Goal: Task Accomplishment & Management: Complete application form

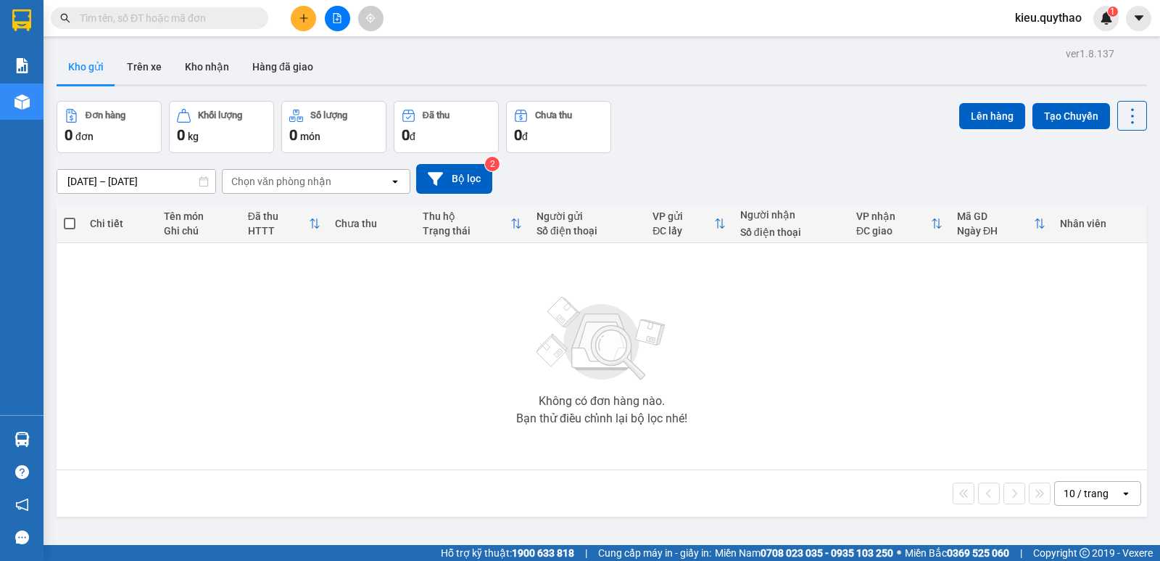
click at [294, 21] on button at bounding box center [303, 18] width 25 height 25
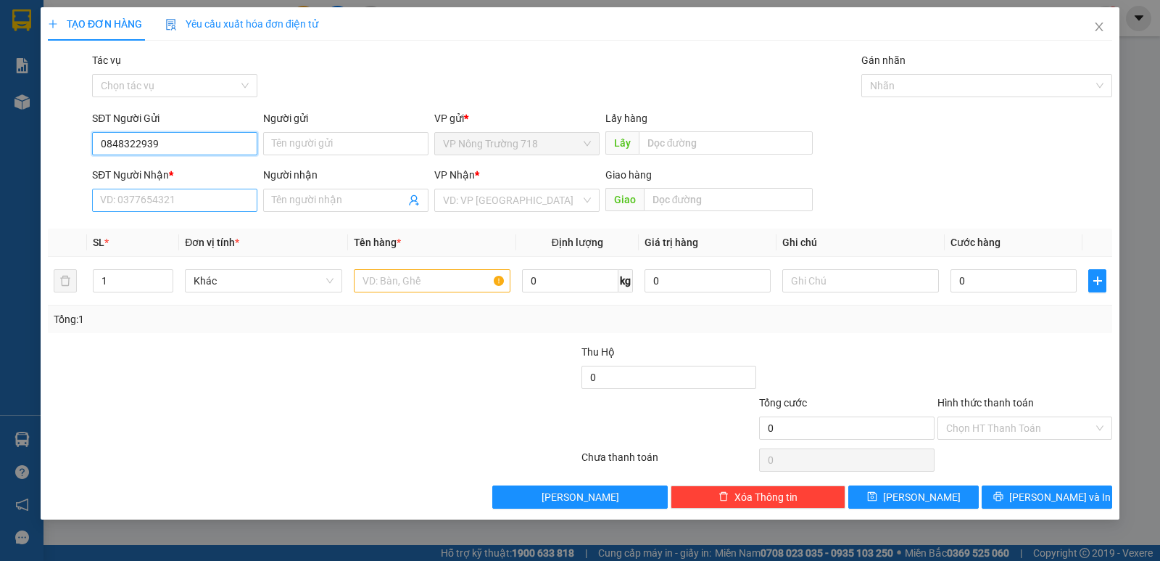
type input "0848322939"
click at [170, 202] on input "SĐT Người Nhận *" at bounding box center [174, 200] width 165 height 23
type input "0357220775"
click at [542, 210] on div "VP Nhận * VD: VP [GEOGRAPHIC_DATA]" at bounding box center [516, 192] width 165 height 51
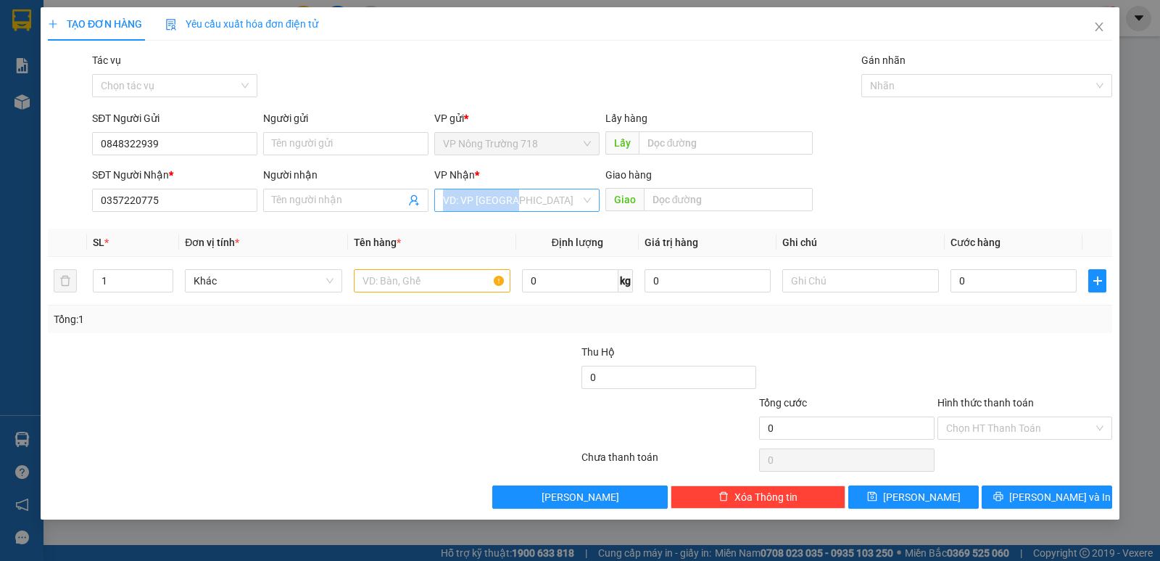
click at [516, 199] on input "search" at bounding box center [512, 200] width 138 height 22
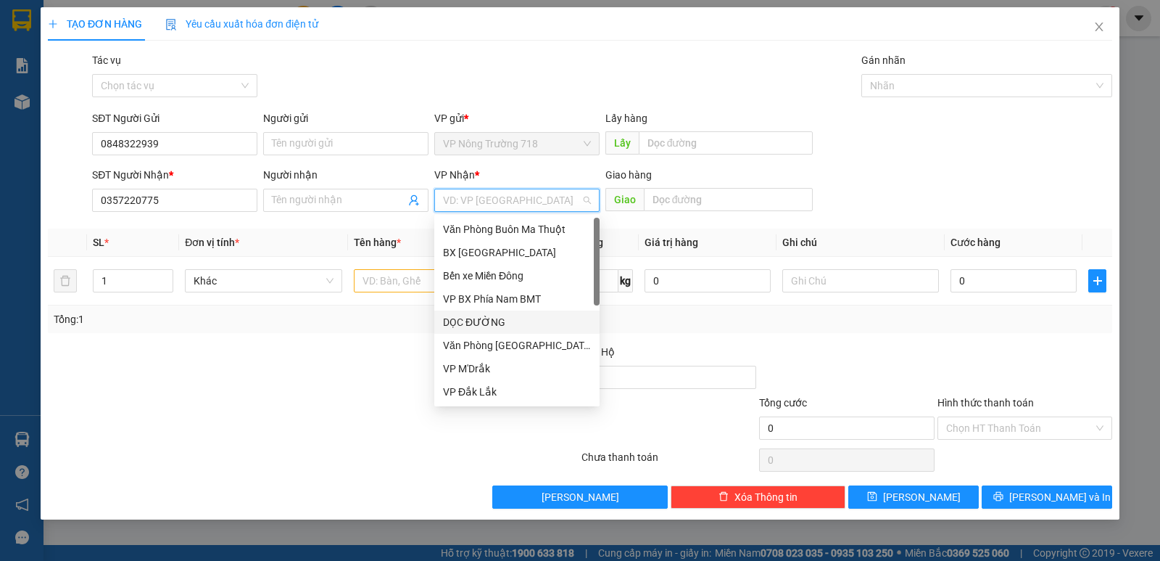
click at [492, 323] on div "DỌC ĐƯỜNG" at bounding box center [517, 322] width 148 height 16
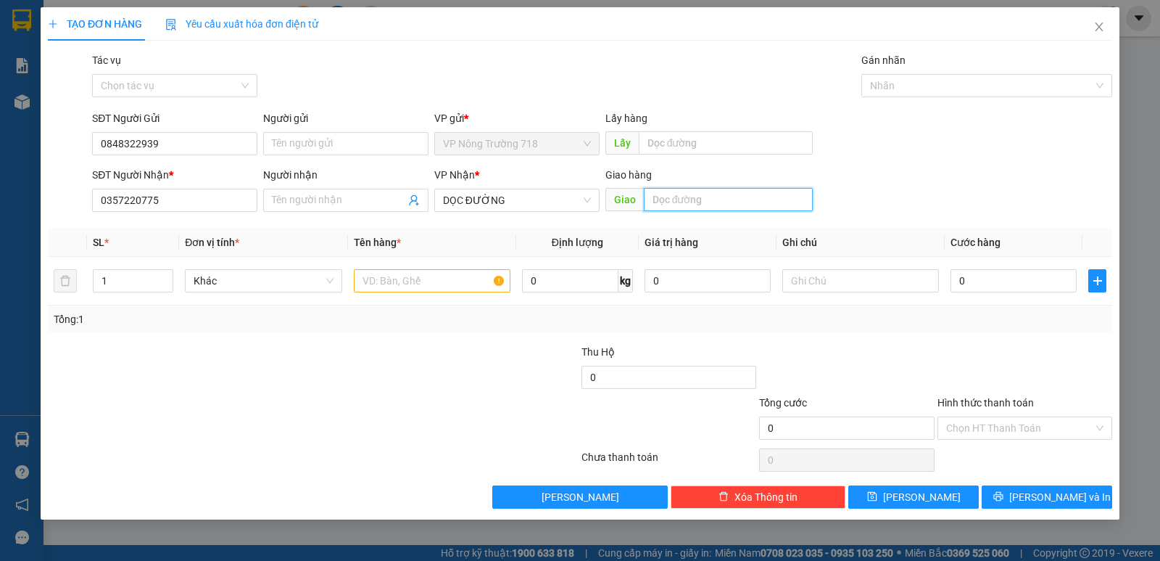
click at [690, 194] on input "text" at bounding box center [729, 199] width 170 height 23
type input "A"
type input "Â"
type input "AMATA"
click at [464, 284] on input "text" at bounding box center [432, 280] width 157 height 23
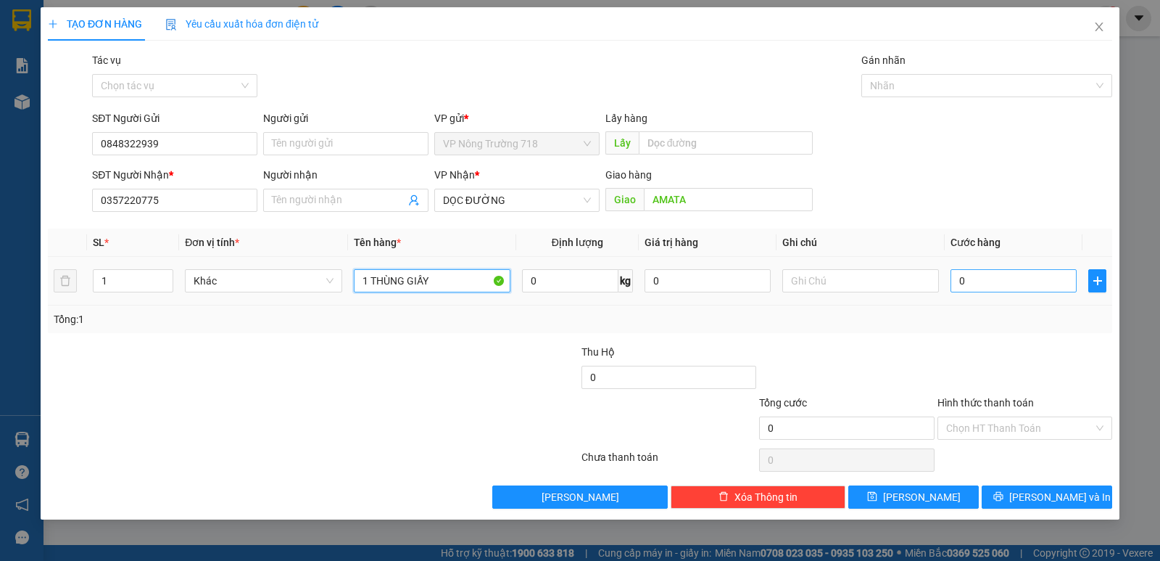
type input "1 THÙNG GIẤY"
click at [975, 286] on input "0" at bounding box center [1014, 280] width 126 height 23
type input "5"
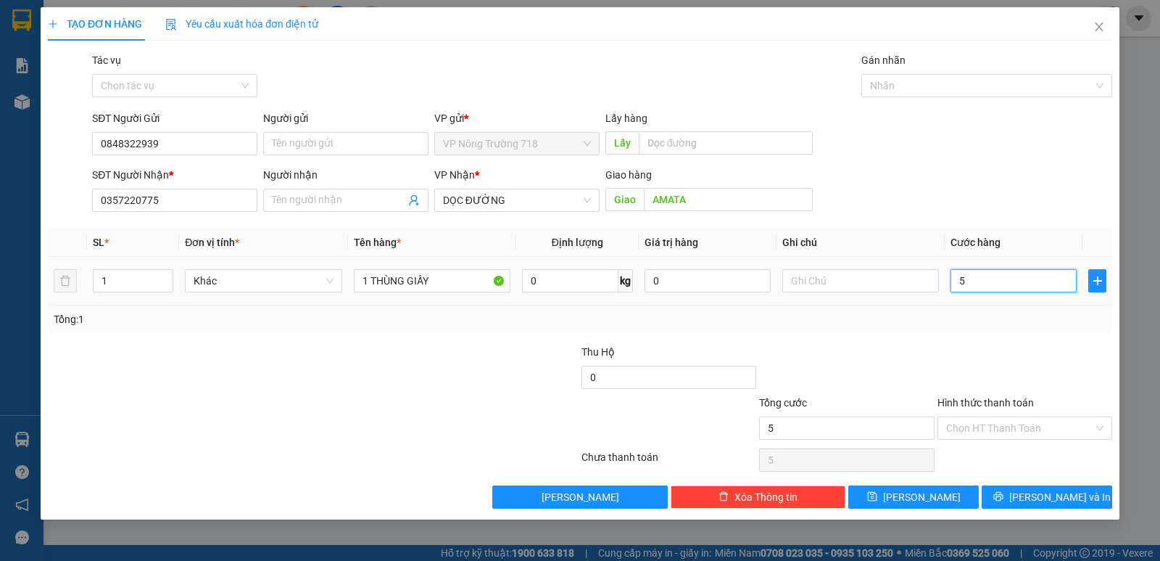
type input "50"
type input "500"
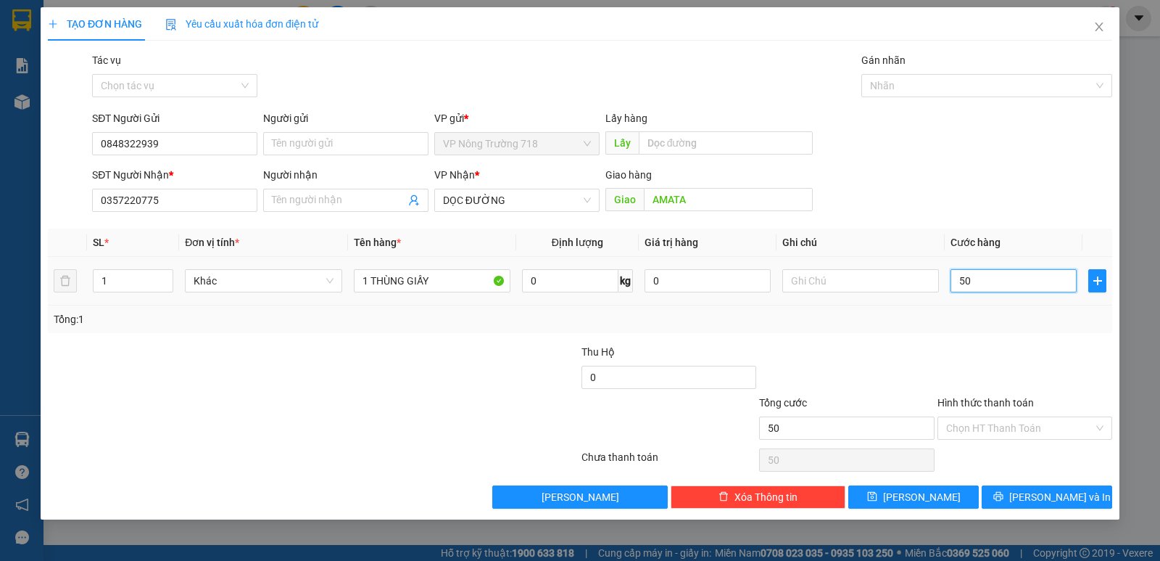
type input "500"
type input "5.000"
type input "50.000"
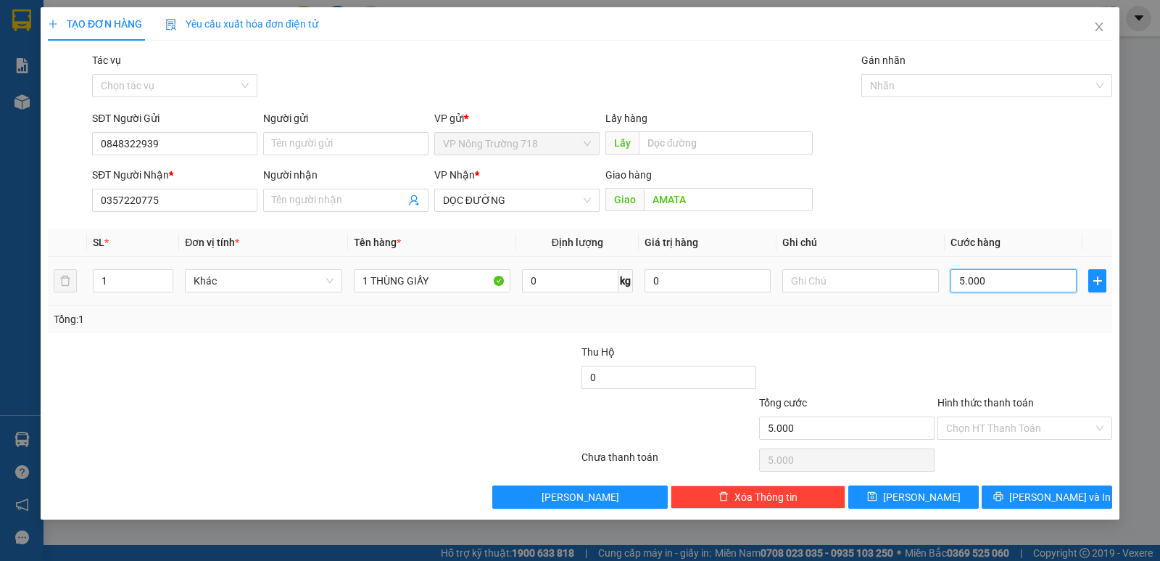
type input "50.000"
click at [996, 429] on input "Hình thức thanh toán" at bounding box center [1019, 428] width 147 height 22
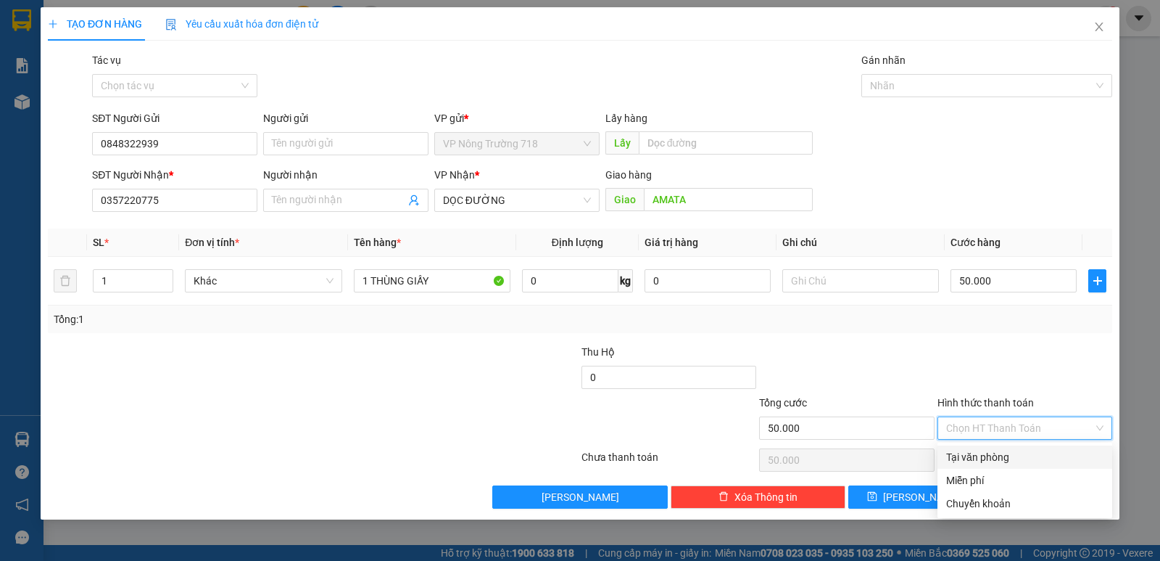
click at [975, 458] on div "Tại văn phòng" at bounding box center [1024, 457] width 157 height 16
type input "0"
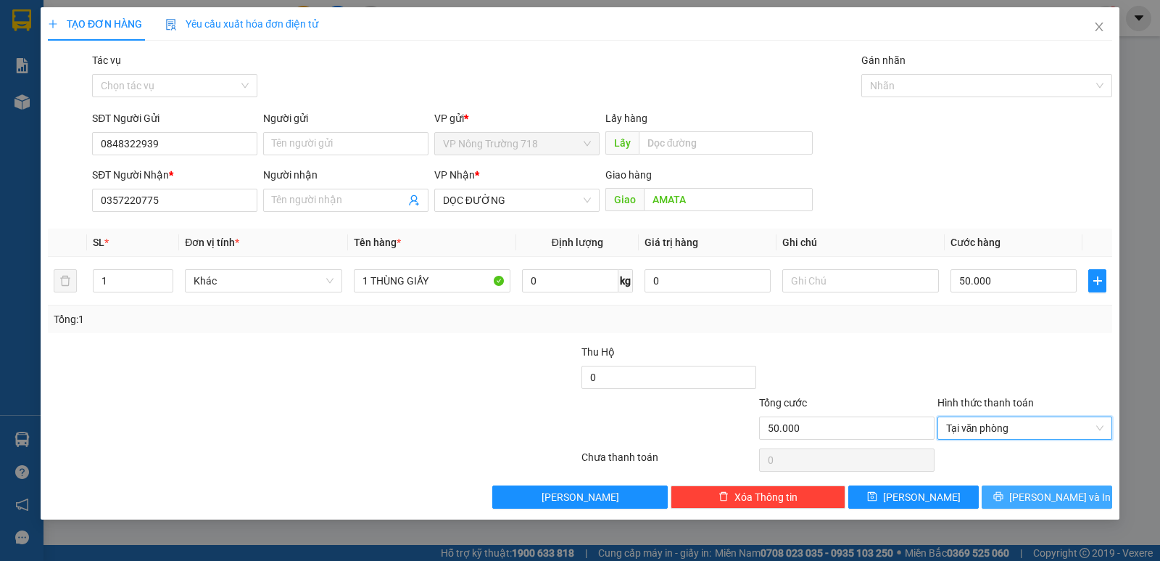
click at [1047, 498] on span "[PERSON_NAME] và In" at bounding box center [1061, 497] width 102 height 16
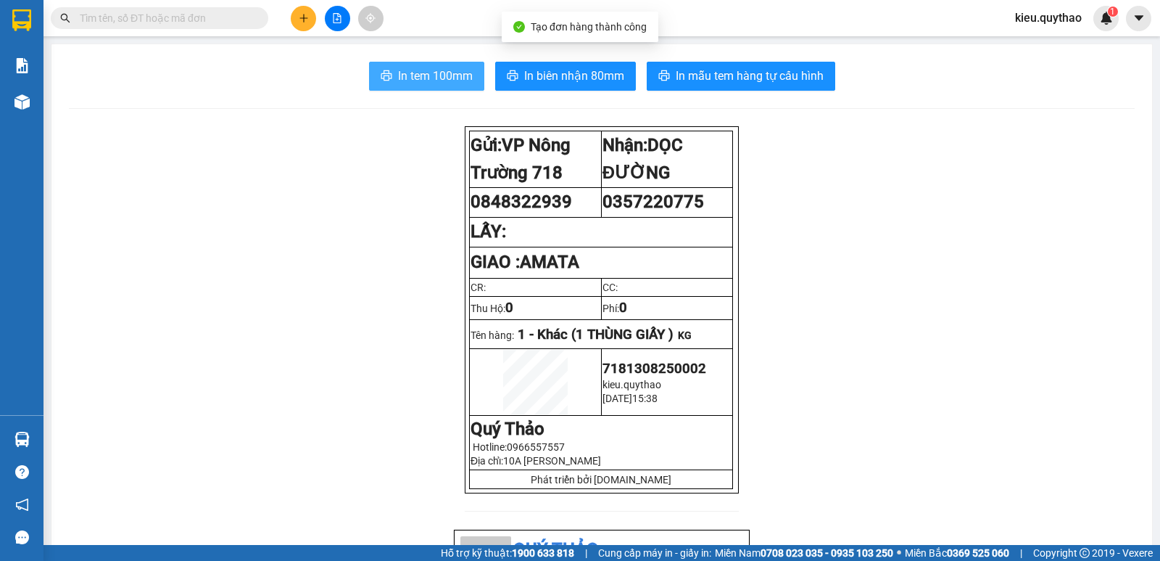
click at [418, 71] on span "In tem 100mm" at bounding box center [435, 76] width 75 height 18
